Goal: Task Accomplishment & Management: Use online tool/utility

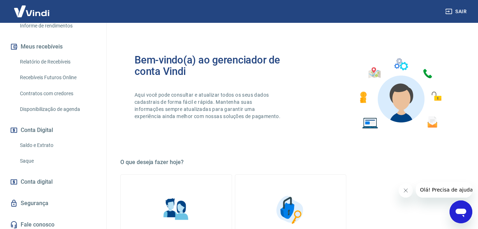
scroll to position [142, 0]
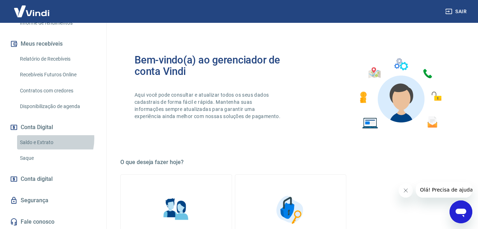
click at [42, 146] on link "Saldo e Extrato" at bounding box center [57, 142] width 81 height 15
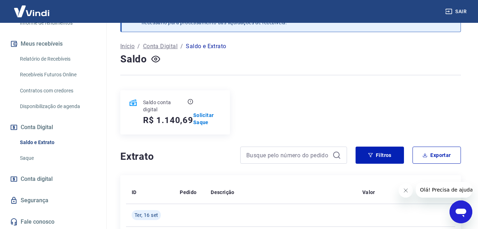
scroll to position [36, 0]
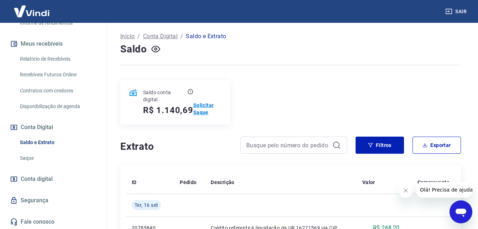
click at [208, 109] on p "Solicitar Saque" at bounding box center [207, 108] width 28 height 14
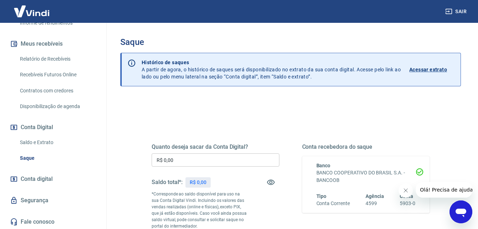
click at [186, 163] on input "R$ 0,00" at bounding box center [216, 159] width 128 height 13
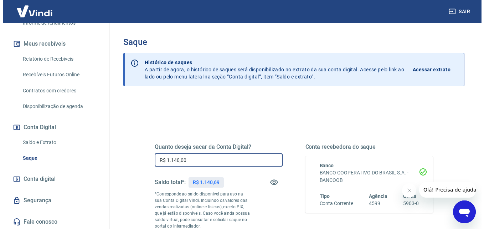
scroll to position [130, 0]
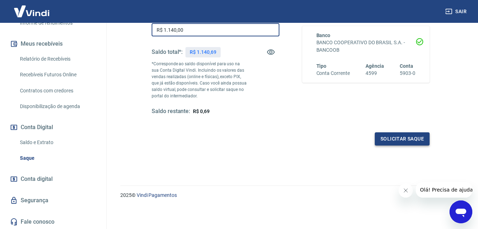
type input "R$ 1.140,00"
click at [415, 142] on button "Solicitar saque" at bounding box center [402, 138] width 55 height 13
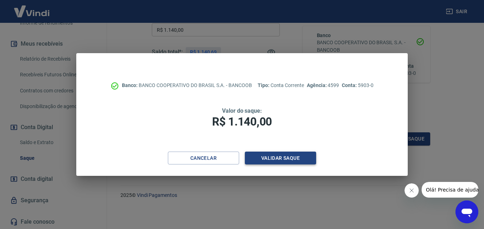
click at [276, 158] on button "Validar saque" at bounding box center [280, 157] width 71 height 13
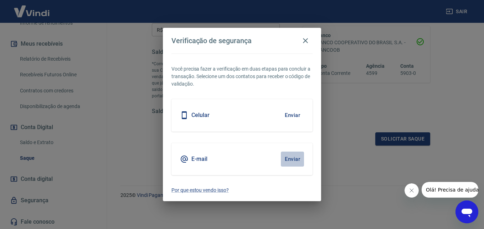
click at [295, 155] on button "Enviar" at bounding box center [292, 158] width 23 height 15
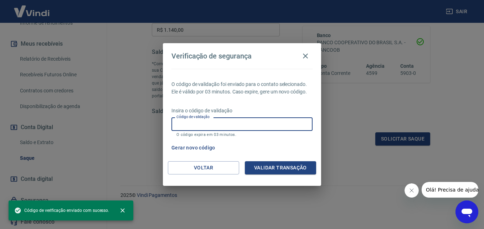
click at [212, 126] on input "Código de validação" at bounding box center [241, 123] width 141 height 13
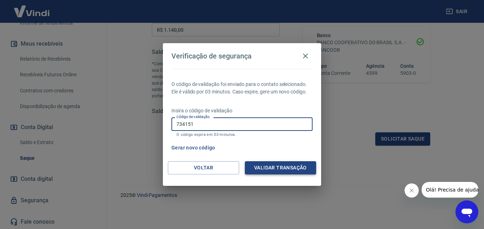
type input "734151"
click at [273, 165] on button "Validar transação" at bounding box center [280, 167] width 71 height 13
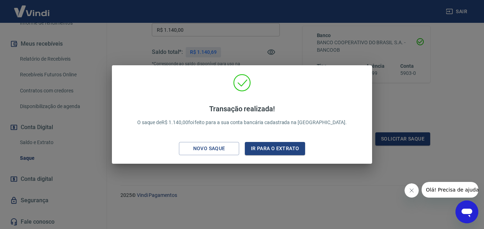
click at [425, 110] on div "Transação realizada! O saque de R$ 1.140,00 foi feito para a sua conta bancária…" at bounding box center [242, 114] width 484 height 229
